Goal: Information Seeking & Learning: Check status

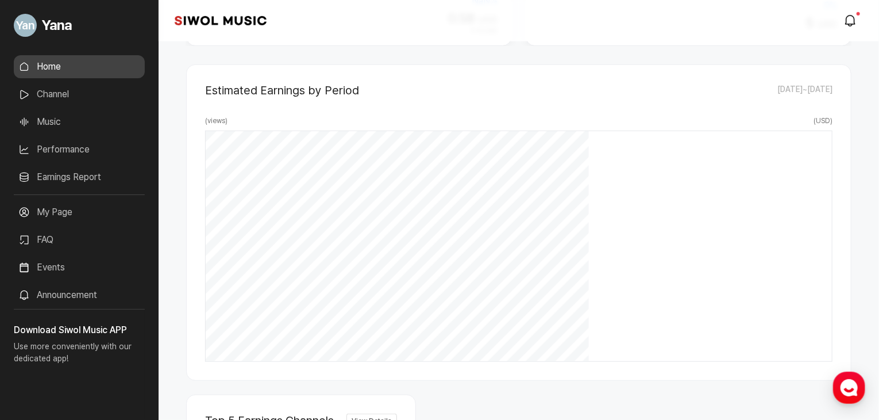
scroll to position [287, 0]
click at [63, 187] on link "Earnings Report" at bounding box center [79, 177] width 131 height 23
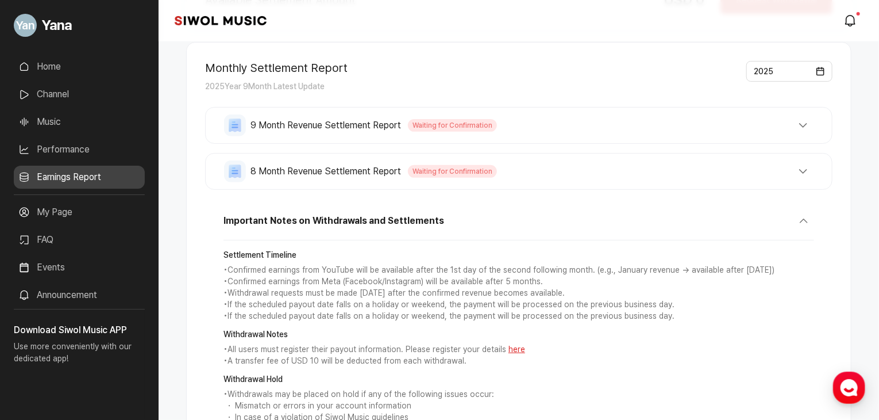
scroll to position [172, 0]
